Goal: Transaction & Acquisition: Download file/media

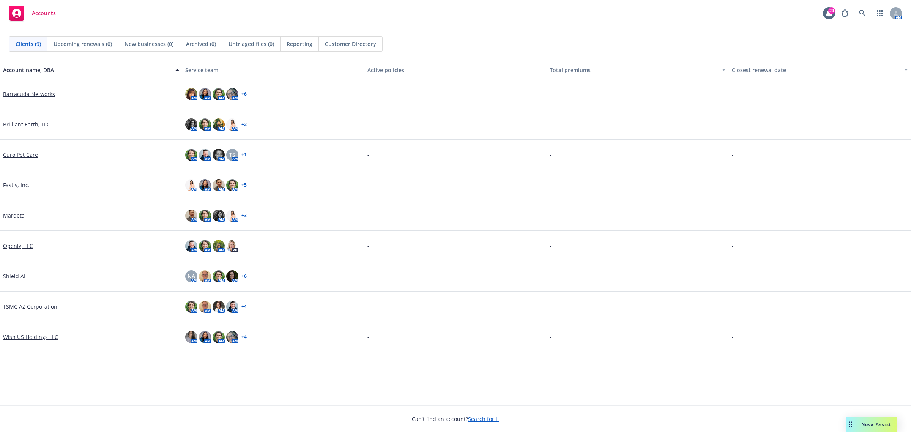
click at [20, 217] on link "Marqeta" at bounding box center [14, 215] width 22 height 8
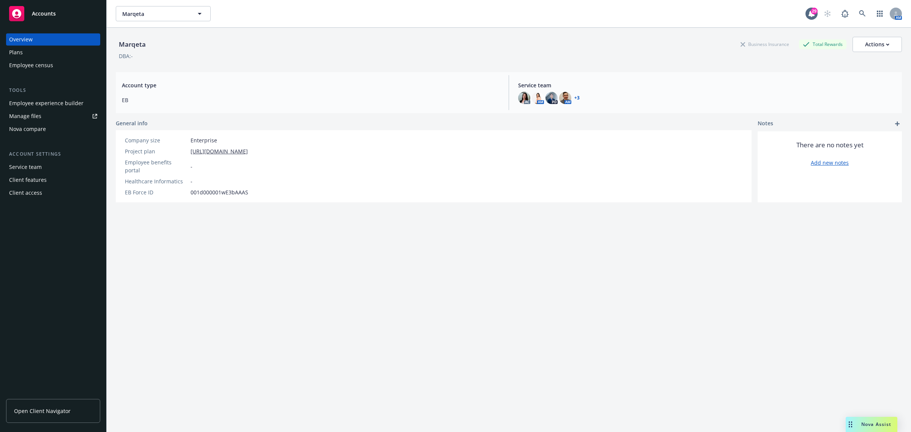
click at [33, 103] on div "Employee experience builder" at bounding box center [46, 103] width 74 height 12
click at [17, 118] on div "Manage files" at bounding box center [25, 116] width 32 height 12
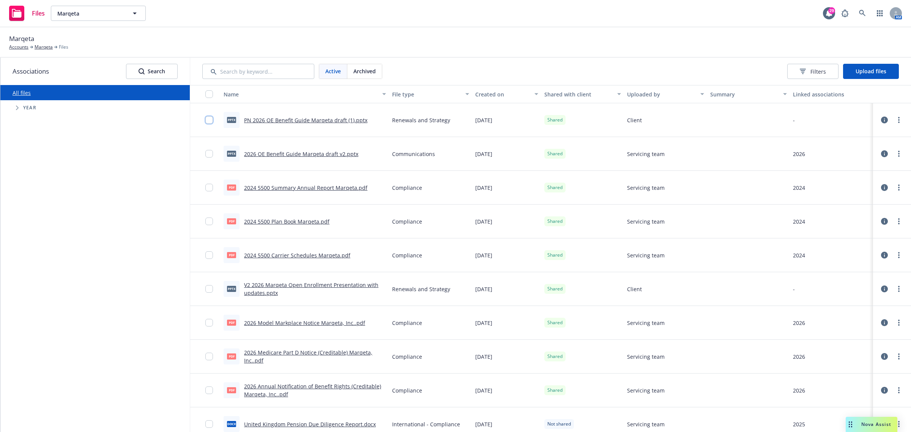
click at [206, 118] on input "checkbox" at bounding box center [209, 120] width 8 height 8
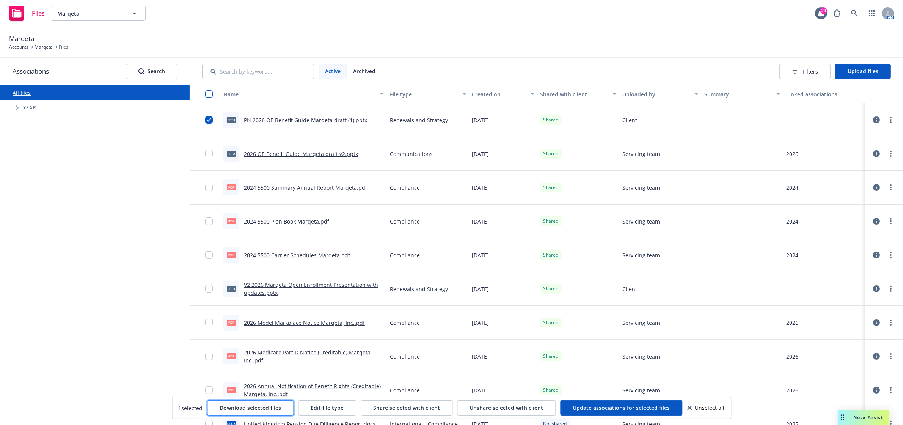
click at [258, 409] on span "Download selected files" at bounding box center [250, 407] width 61 height 7
